Goal: Transaction & Acquisition: Book appointment/travel/reservation

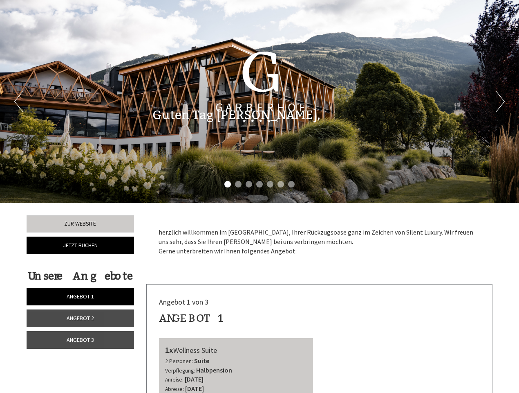
click at [260, 196] on div "Previous Next 1 2 3 4 5 6 7" at bounding box center [259, 101] width 519 height 203
click at [228, 184] on li "1" at bounding box center [227, 184] width 7 height 7
click at [238, 184] on li "2" at bounding box center [238, 184] width 7 height 7
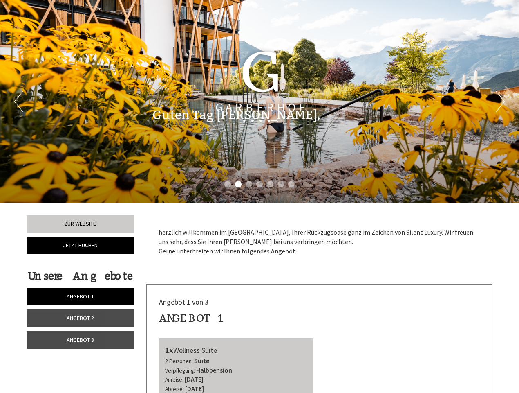
click at [249, 184] on li "3" at bounding box center [249, 184] width 7 height 7
click at [260, 184] on li "4" at bounding box center [259, 184] width 7 height 7
click at [270, 184] on li "5" at bounding box center [270, 184] width 7 height 7
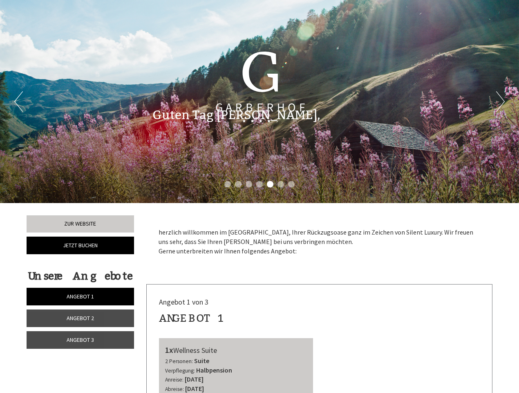
click at [281, 184] on li "6" at bounding box center [281, 184] width 7 height 7
click at [292, 184] on li "7" at bounding box center [291, 184] width 7 height 7
click at [80, 296] on span "Angebot 1" at bounding box center [80, 295] width 27 height 7
